Goal: Task Accomplishment & Management: Manage account settings

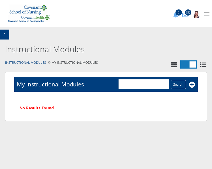
click at [18, 63] on link "Instructional Modules" at bounding box center [25, 62] width 41 height 4
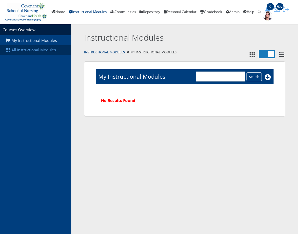
click at [29, 51] on link "All Instructional Modules" at bounding box center [35, 50] width 71 height 10
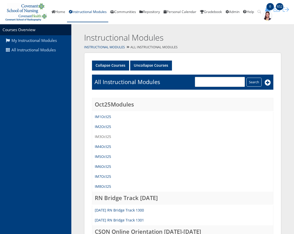
click at [105, 135] on link "IM3Oct25" at bounding box center [103, 136] width 16 height 5
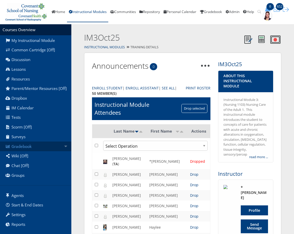
click at [22, 149] on link "Gradebook" at bounding box center [35, 146] width 71 height 10
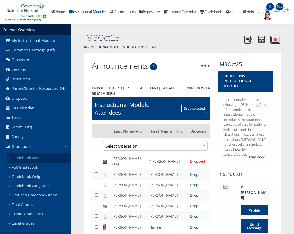
click at [23, 161] on link "Gradebook Items" at bounding box center [39, 157] width 65 height 9
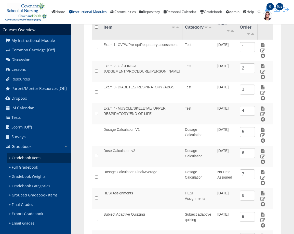
scroll to position [87, 0]
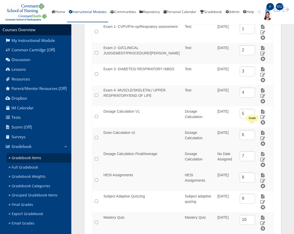
click at [260, 152] on img at bounding box center [262, 154] width 5 height 5
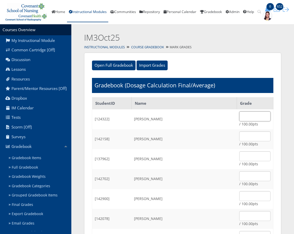
click at [242, 119] on input "text" at bounding box center [255, 116] width 31 height 10
click at [240, 114] on input "text" at bounding box center [255, 116] width 31 height 10
type input "100"
click at [240, 136] on input "text" at bounding box center [255, 136] width 31 height 10
type input "100"
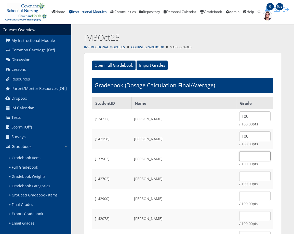
click at [240, 153] on input "text" at bounding box center [255, 156] width 31 height 10
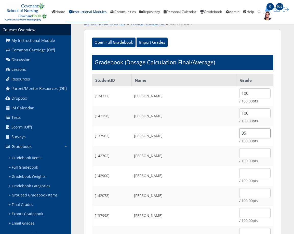
scroll to position [102, 0]
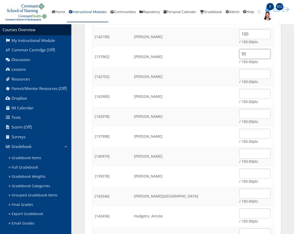
type input "95"
click at [240, 73] on input "text" at bounding box center [255, 74] width 31 height 10
type input "95"
click at [240, 92] on input "text" at bounding box center [255, 94] width 31 height 10
drag, startPoint x: 237, startPoint y: 54, endPoint x: 228, endPoint y: 58, distance: 10.1
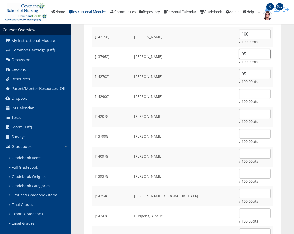
click at [240, 58] on input "95" at bounding box center [255, 54] width 31 height 10
type input "100"
drag, startPoint x: 236, startPoint y: 74, endPoint x: 222, endPoint y: 82, distance: 16.5
click at [222, 82] on tr "[142702] Benavides, Carlee 95 / 100.00pts" at bounding box center [182, 77] width 181 height 20
type input "100"
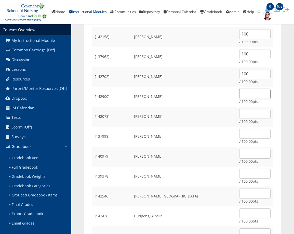
click at [240, 94] on input "text" at bounding box center [255, 94] width 31 height 10
type input "100"
click at [240, 114] on input "text" at bounding box center [255, 114] width 31 height 10
type input "100"
click at [240, 133] on input "text" at bounding box center [255, 134] width 31 height 10
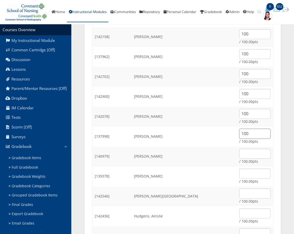
type input "100"
click at [240, 153] on input "text" at bounding box center [255, 153] width 31 height 10
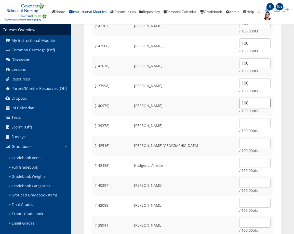
scroll to position [153, 0]
type input "100"
click at [240, 126] on input "text" at bounding box center [255, 122] width 31 height 10
type input "100"
click at [242, 138] on input "text" at bounding box center [255, 142] width 31 height 10
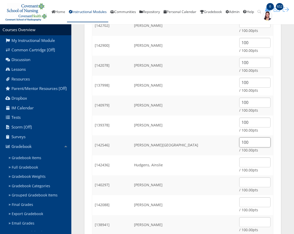
type input "100"
click at [240, 161] on input "text" at bounding box center [255, 162] width 31 height 10
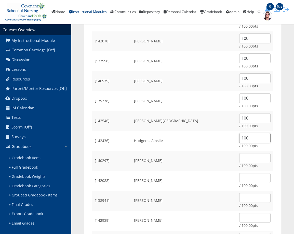
scroll to position [204, 0]
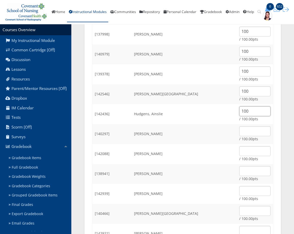
type input "100"
click at [246, 133] on input "text" at bounding box center [255, 131] width 31 height 10
type input "100"
click at [240, 154] on input "text" at bounding box center [255, 151] width 31 height 10
type input "100"
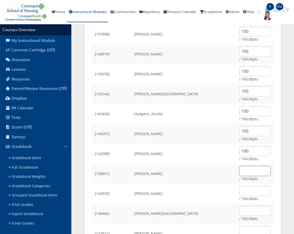
click at [240, 175] on input "text" at bounding box center [255, 171] width 31 height 10
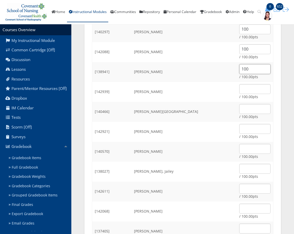
scroll to position [306, 0]
type input "100"
click at [251, 84] on input "text" at bounding box center [255, 89] width 31 height 10
type input "100"
click at [240, 108] on input "text" at bounding box center [255, 109] width 31 height 10
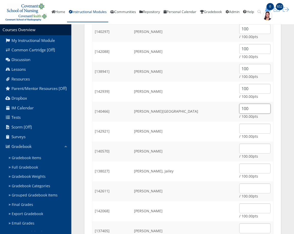
type input "100"
click at [240, 129] on input "text" at bounding box center [255, 128] width 31 height 10
type input "100"
click at [247, 147] on input "text" at bounding box center [255, 148] width 31 height 10
type input "100"
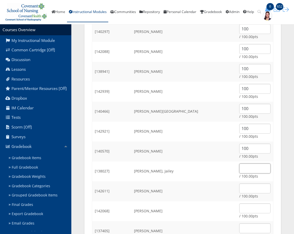
click at [240, 170] on input "text" at bounding box center [255, 168] width 31 height 10
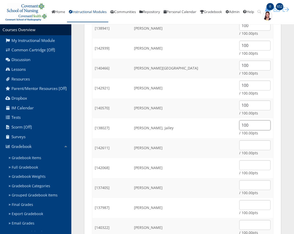
scroll to position [357, 0]
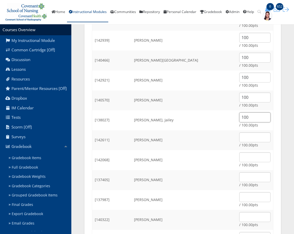
type input "100"
click at [250, 135] on input "text" at bounding box center [255, 137] width 31 height 10
type input "100"
click at [240, 158] on input "text" at bounding box center [255, 157] width 31 height 10
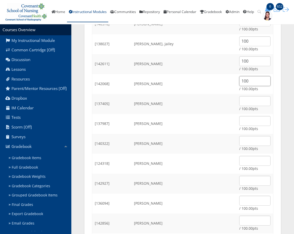
scroll to position [434, 0]
type input "100"
click at [241, 120] on input "text" at bounding box center [255, 120] width 31 height 10
type input "100"
click at [242, 140] on input "text" at bounding box center [255, 140] width 31 height 10
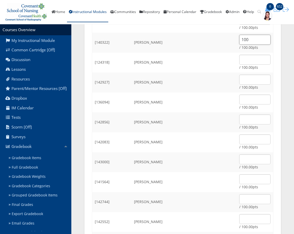
scroll to position [536, 0]
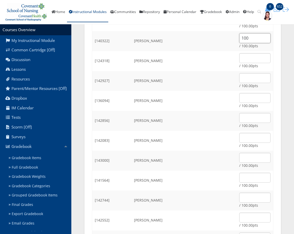
type input "100"
click at [240, 56] on input "text" at bounding box center [255, 58] width 31 height 10
type input "100"
click at [240, 79] on input "text" at bounding box center [255, 78] width 31 height 10
type input "100"
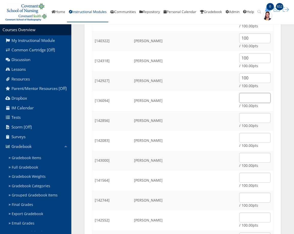
click at [242, 97] on input "text" at bounding box center [255, 98] width 31 height 10
type input "100"
click at [240, 116] on input "text" at bounding box center [255, 118] width 31 height 10
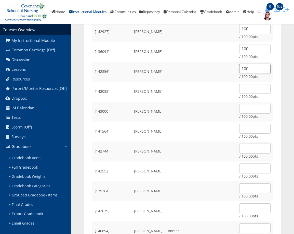
scroll to position [587, 0]
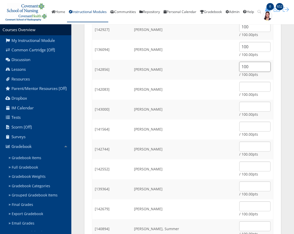
type input "100"
click at [240, 92] on td "/ 100.00pts" at bounding box center [255, 90] width 36 height 20
click at [244, 84] on input "text" at bounding box center [255, 87] width 31 height 10
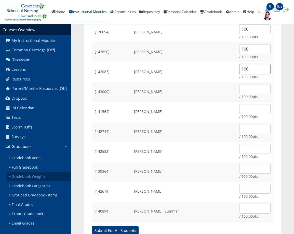
scroll to position [612, 0]
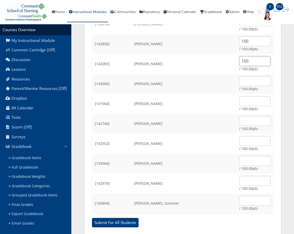
type input "100"
click at [245, 78] on input "text" at bounding box center [255, 81] width 31 height 10
type input "100"
click at [241, 102] on input "text" at bounding box center [255, 101] width 31 height 10
type input "100"
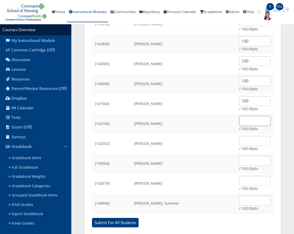
click at [240, 124] on input "text" at bounding box center [255, 121] width 31 height 10
type input "100"
click at [242, 139] on input "text" at bounding box center [255, 141] width 31 height 10
type input "100"
click at [241, 158] on input "text" at bounding box center [255, 161] width 31 height 10
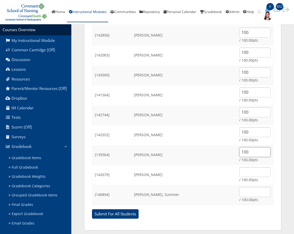
scroll to position [625, 0]
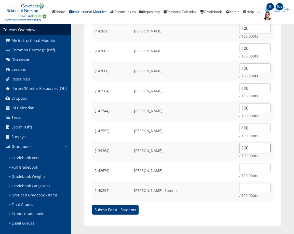
type input "100"
click at [240, 167] on input "text" at bounding box center [255, 168] width 31 height 10
type input "100"
click at [240, 188] on input "text" at bounding box center [255, 188] width 31 height 10
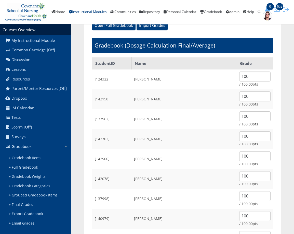
scroll to position [0, 0]
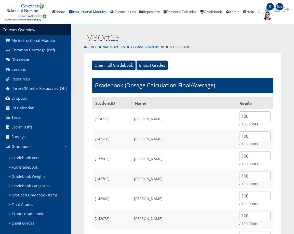
type input "100"
click at [138, 46] on link "Course Gradebook" at bounding box center [147, 47] width 33 height 4
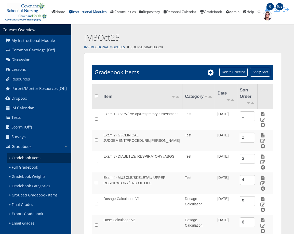
click at [108, 47] on link "Instructional Modules" at bounding box center [104, 47] width 41 height 4
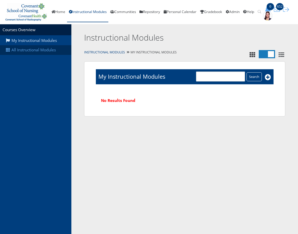
click at [41, 49] on link "All Instructional Modules" at bounding box center [35, 50] width 71 height 10
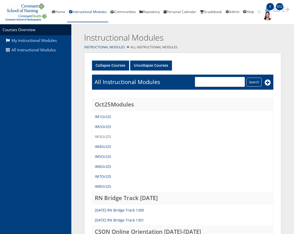
click at [109, 138] on link "IM3Oct25" at bounding box center [103, 136] width 16 height 5
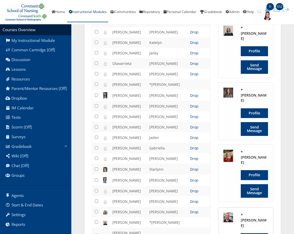
scroll to position [408, 0]
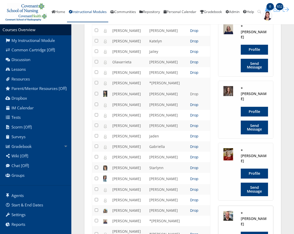
click at [194, 96] on link "Drop" at bounding box center [194, 93] width 8 height 5
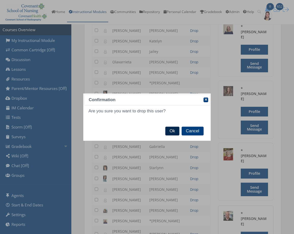
click at [171, 132] on span "Ok" at bounding box center [173, 131] width 14 height 9
